Goal: Find specific page/section: Find specific page/section

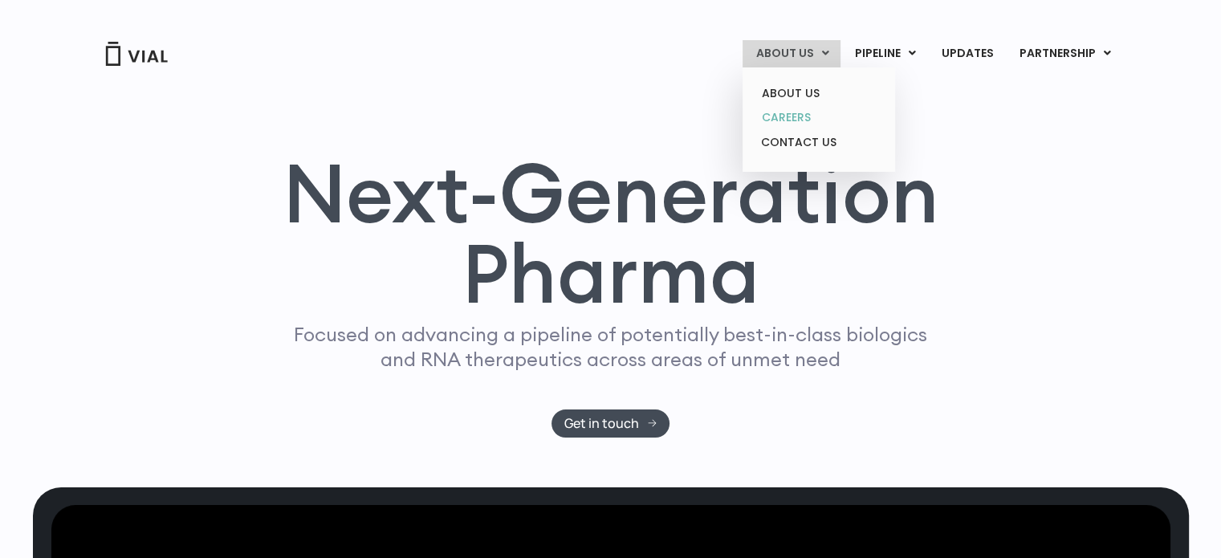
click at [805, 108] on link "CAREERS" at bounding box center [818, 117] width 141 height 25
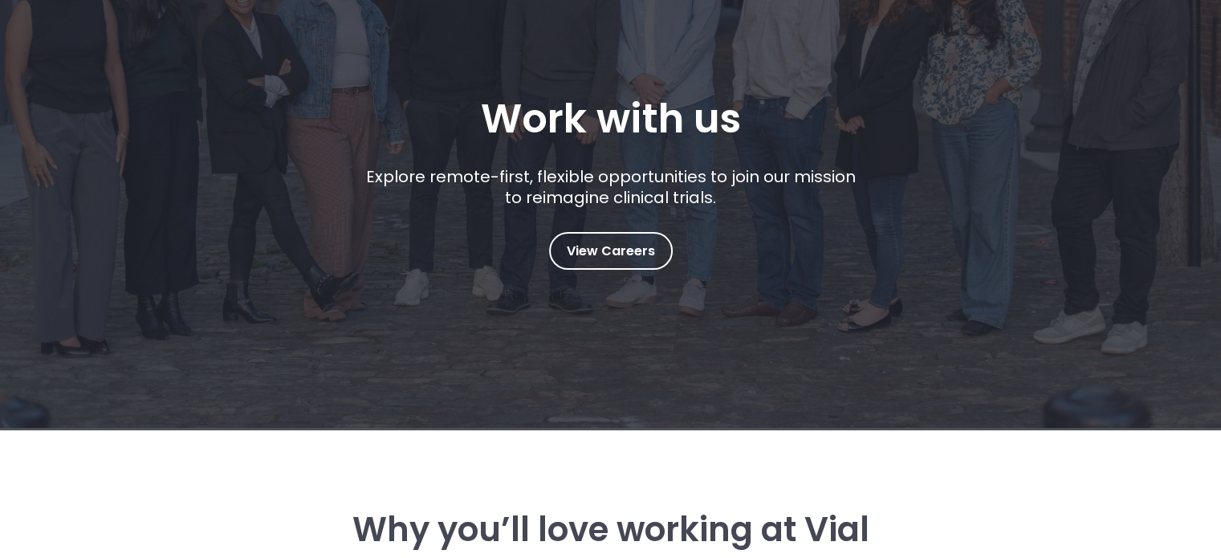
scroll to position [238, 0]
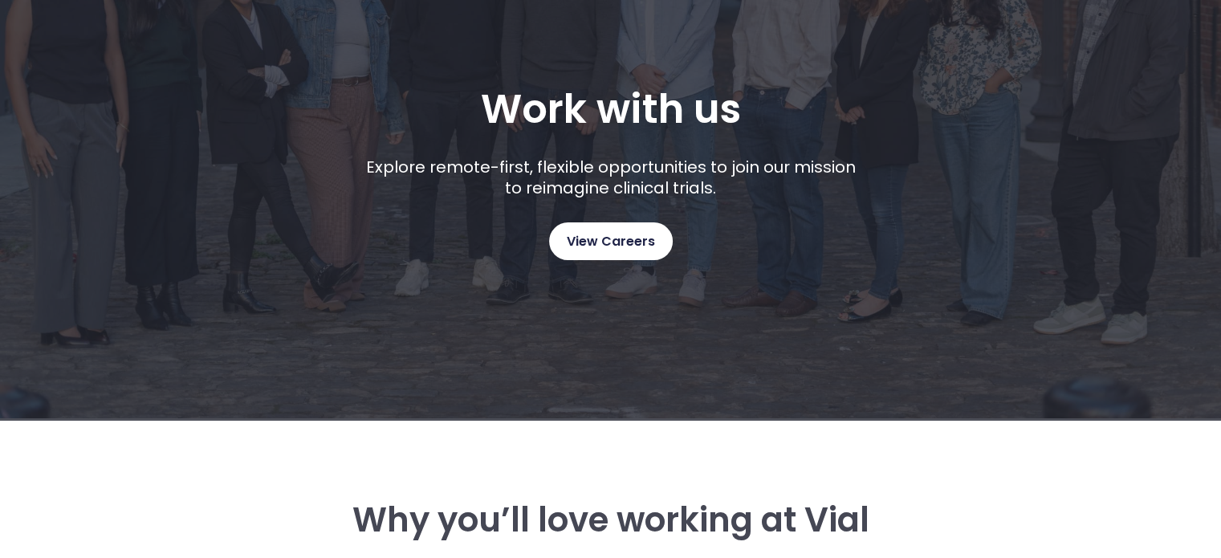
click at [640, 243] on span "View Careers" at bounding box center [611, 241] width 88 height 21
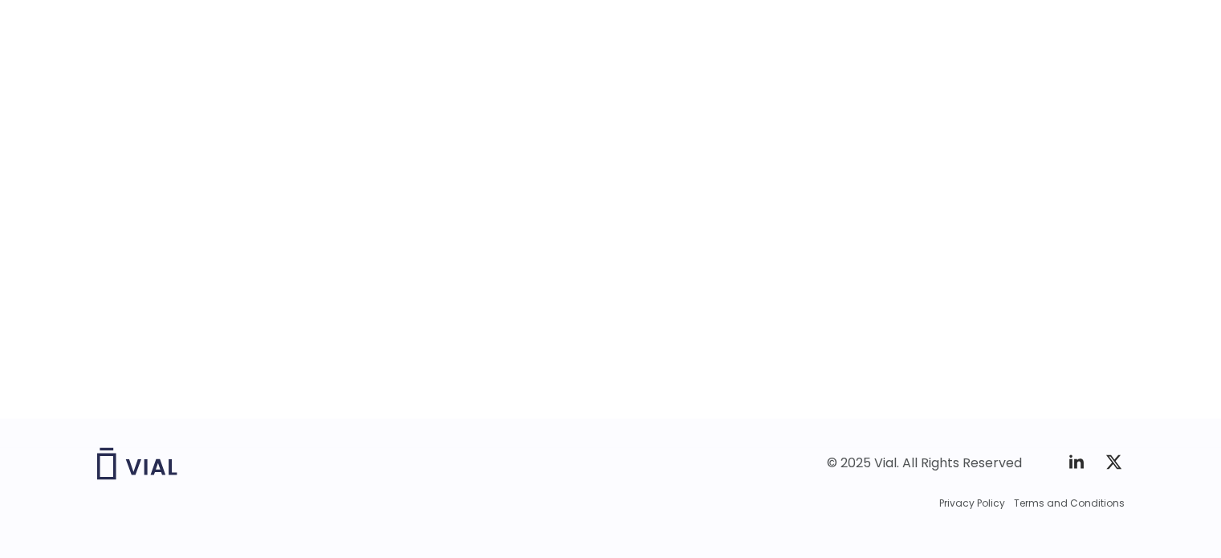
scroll to position [2589, 0]
